Goal: Information Seeking & Learning: Learn about a topic

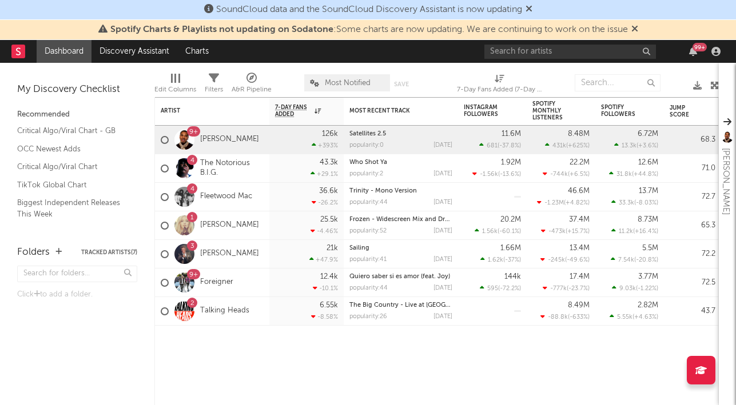
click at [530, 5] on icon at bounding box center [528, 8] width 7 height 9
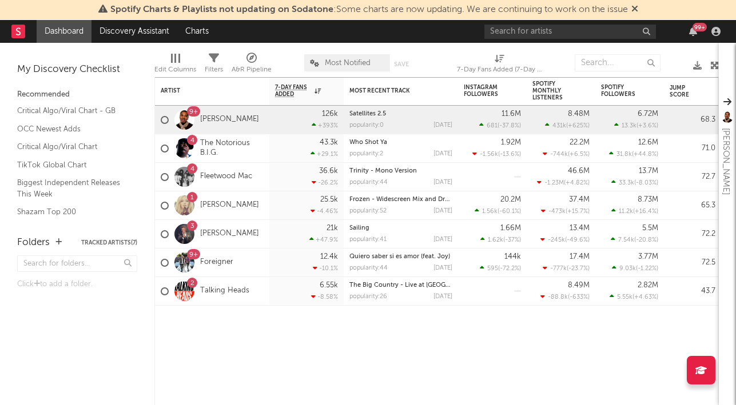
click at [636, 10] on icon at bounding box center [634, 8] width 7 height 9
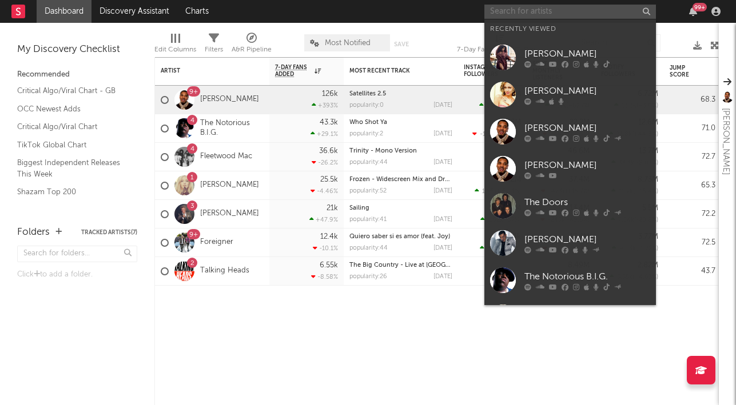
click at [614, 11] on input "text" at bounding box center [569, 12] width 171 height 14
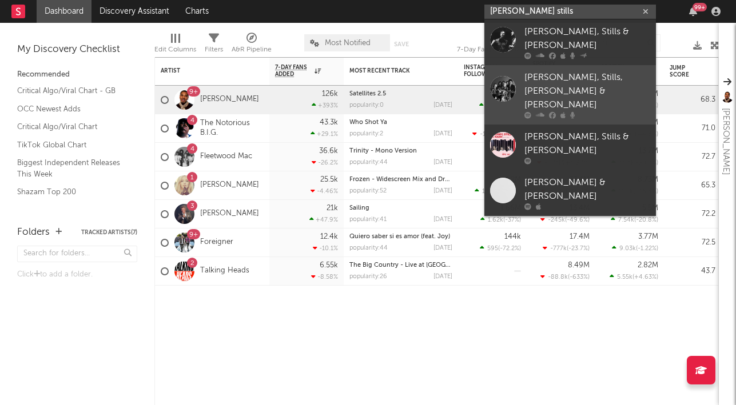
type input "[PERSON_NAME] stills"
click at [602, 71] on div "[PERSON_NAME], Stills, [PERSON_NAME] & [PERSON_NAME]" at bounding box center [587, 91] width 126 height 41
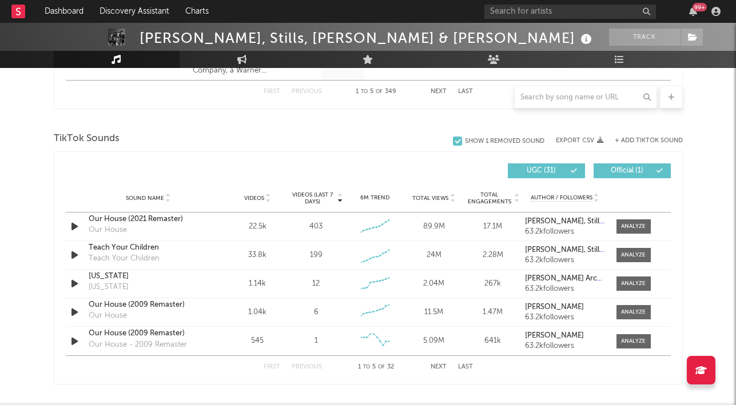
scroll to position [630, 0]
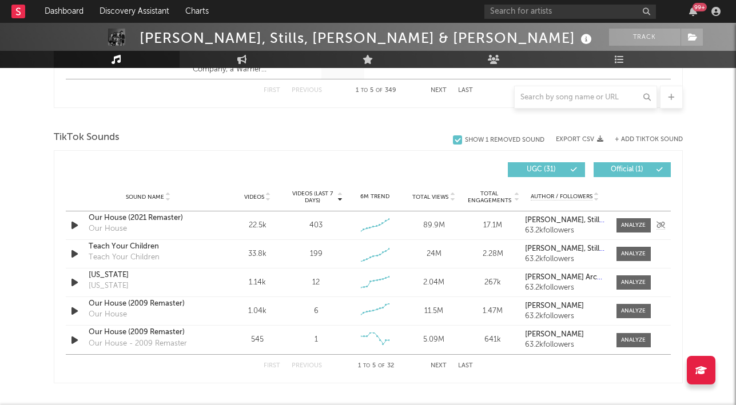
click at [163, 218] on div "Our House (2021 Remaster)" at bounding box center [148, 218] width 119 height 11
click at [633, 223] on div at bounding box center [633, 225] width 25 height 9
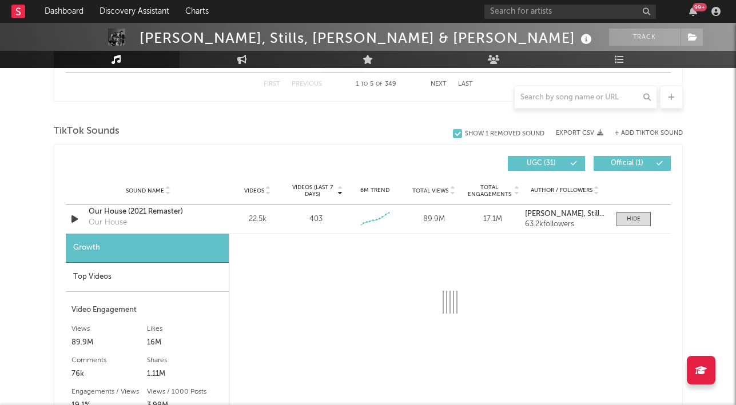
scroll to position [634, 0]
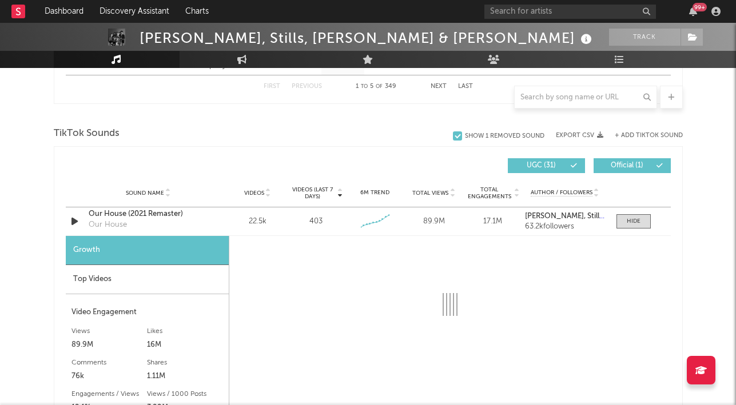
select select "6m"
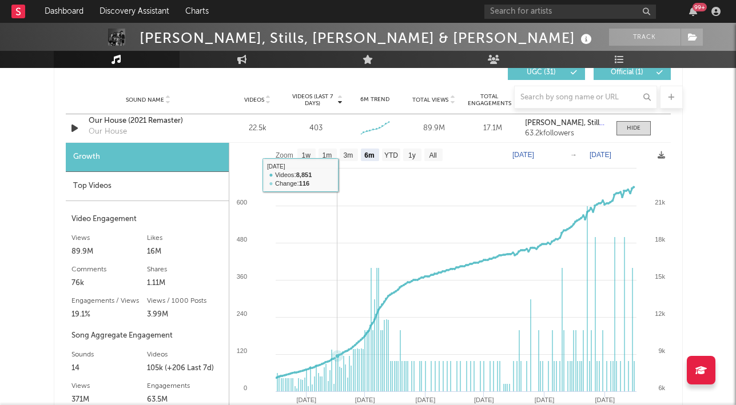
scroll to position [727, 0]
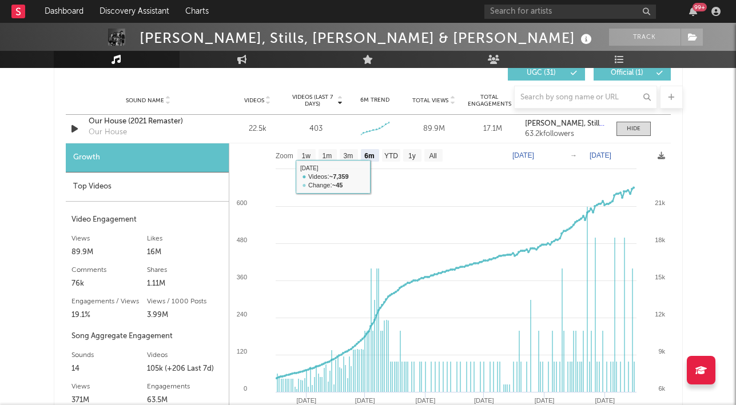
click at [87, 183] on div "Top Videos" at bounding box center [147, 187] width 163 height 29
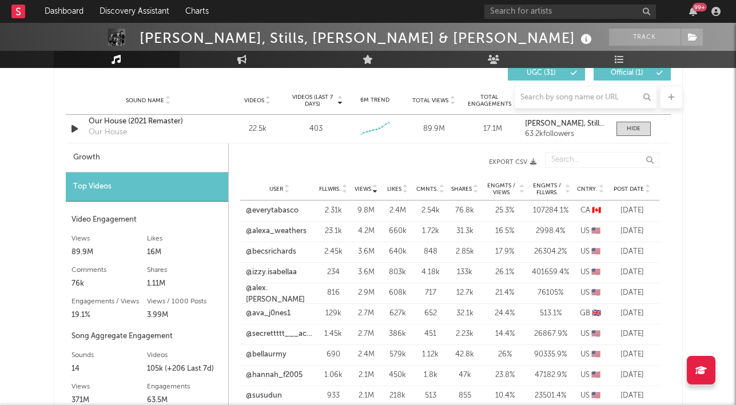
click at [630, 190] on span "Post Date" at bounding box center [628, 189] width 30 height 7
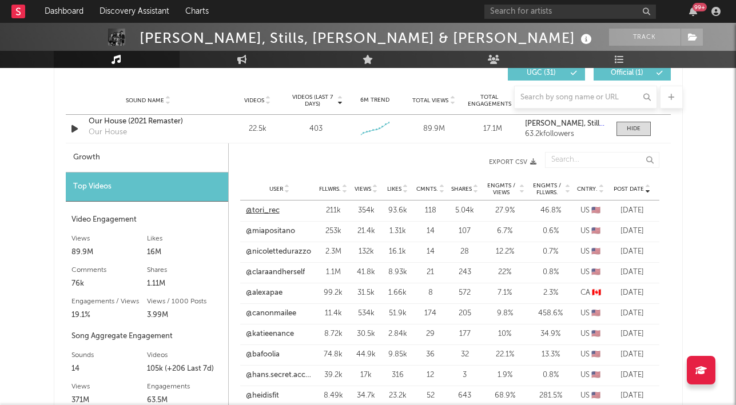
click at [253, 207] on link "@tori_rec" at bounding box center [263, 210] width 34 height 11
click at [267, 231] on link "@miapositano" at bounding box center [270, 231] width 49 height 11
click at [275, 253] on link "@nicolettedurazzo" at bounding box center [278, 251] width 65 height 11
click at [259, 277] on link "@claraandherself" at bounding box center [275, 272] width 59 height 11
click at [270, 294] on link "@alexapae" at bounding box center [264, 292] width 37 height 11
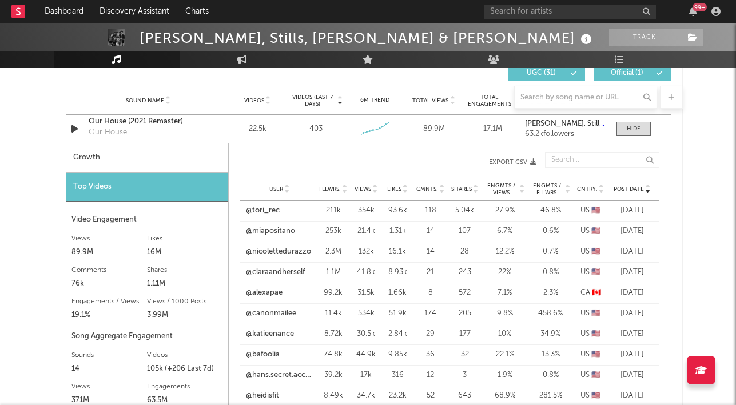
click at [277, 313] on link "@canonmailee" at bounding box center [271, 313] width 50 height 11
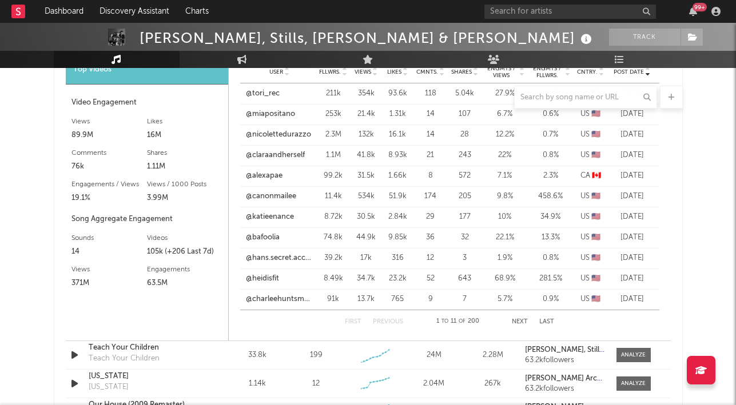
scroll to position [840, 0]
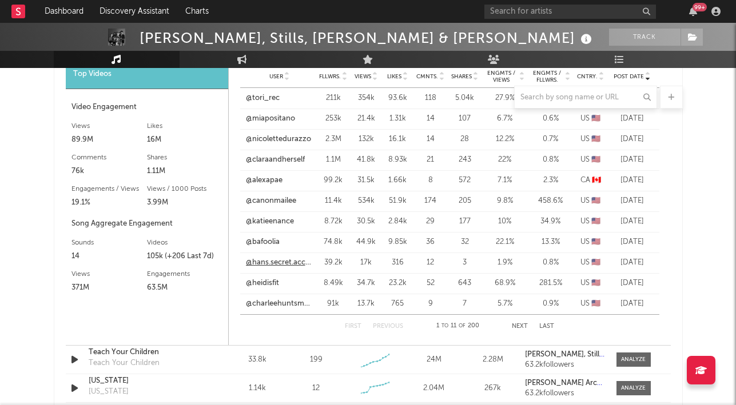
click at [285, 265] on link "@hans.secret.accountt" at bounding box center [279, 262] width 67 height 11
click at [275, 284] on link "@heidisfit" at bounding box center [262, 283] width 33 height 11
click at [280, 305] on link "@charleehuntsmann" at bounding box center [279, 303] width 67 height 11
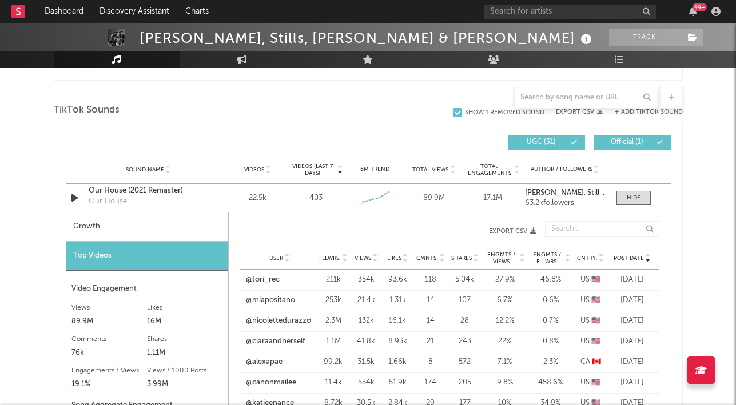
scroll to position [690, 0]
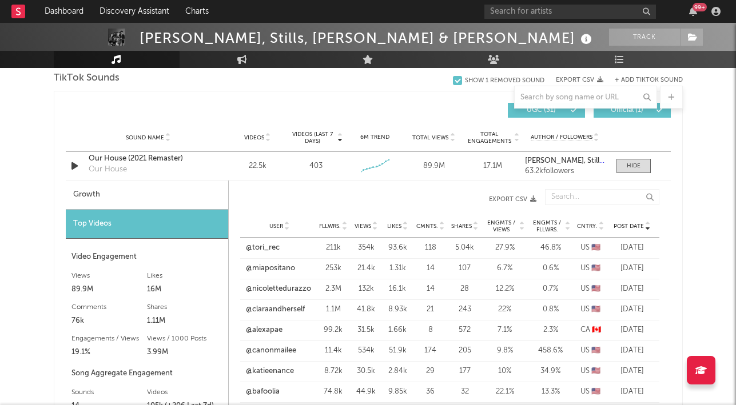
click at [330, 141] on span "Videos (last 7 days)" at bounding box center [312, 138] width 46 height 14
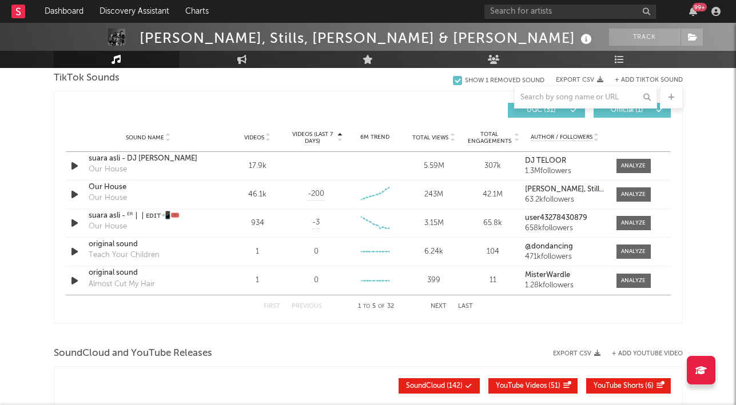
click at [341, 135] on icon at bounding box center [340, 135] width 6 height 5
select select "6m"
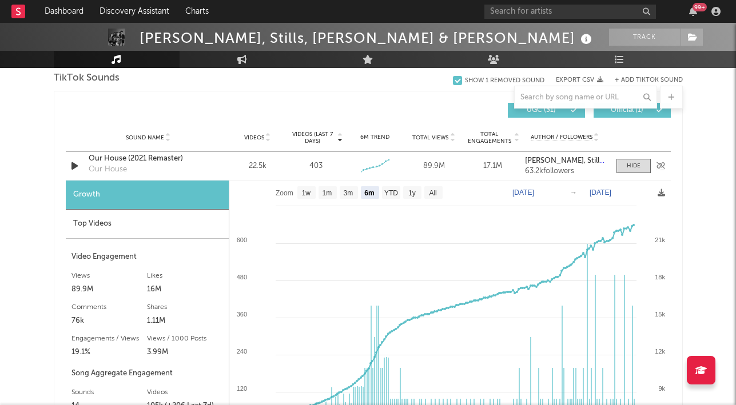
click at [312, 165] on div "403" at bounding box center [315, 166] width 13 height 11
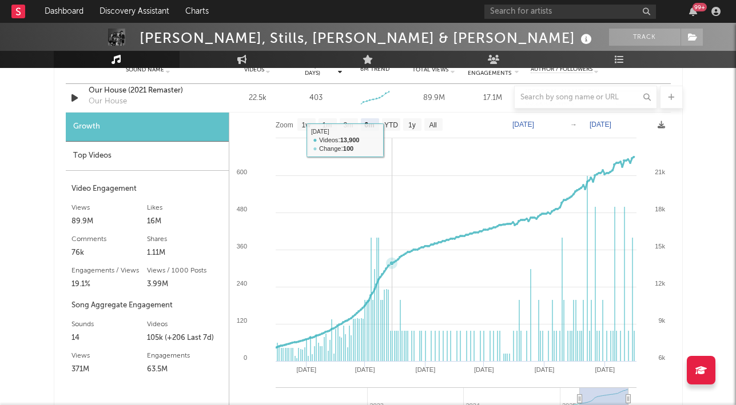
scroll to position [747, 0]
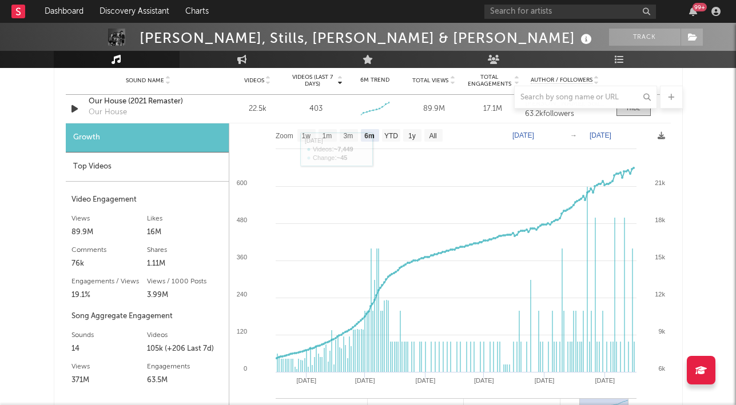
click at [130, 131] on div "Growth" at bounding box center [147, 137] width 163 height 29
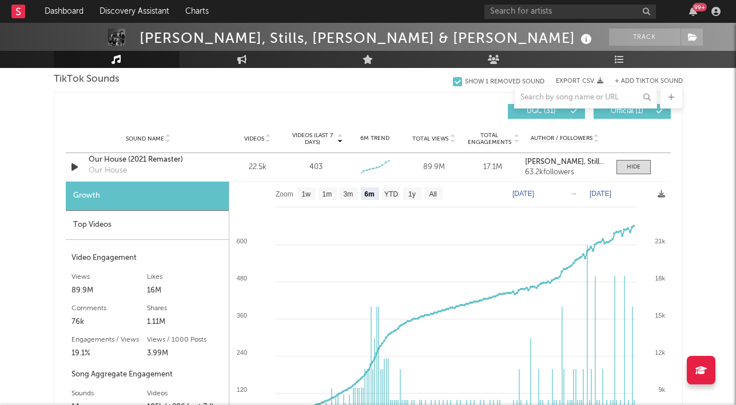
scroll to position [689, 0]
